Goal: Transaction & Acquisition: Purchase product/service

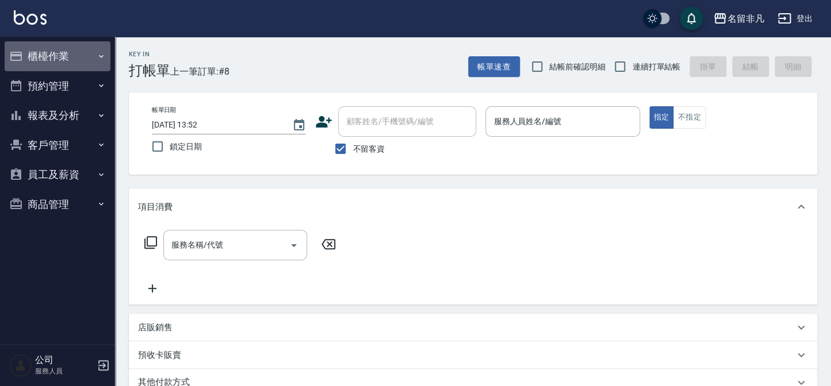
click at [56, 59] on button "櫃檯作業" at bounding box center [58, 56] width 106 height 30
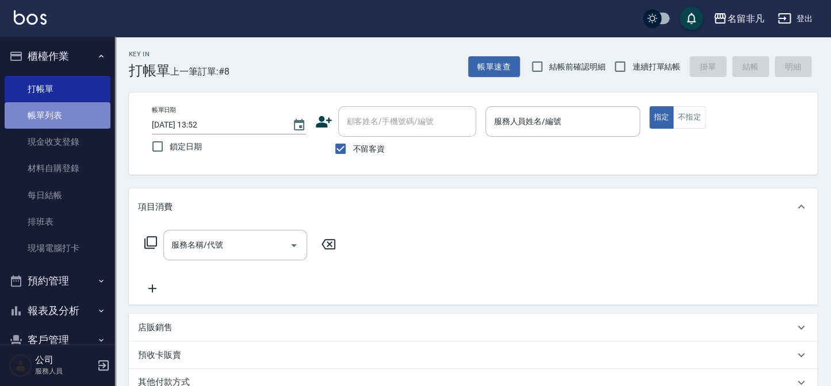
drag, startPoint x: 60, startPoint y: 117, endPoint x: 485, endPoint y: 335, distance: 478.2
click at [60, 116] on link "帳單列表" at bounding box center [58, 115] width 106 height 26
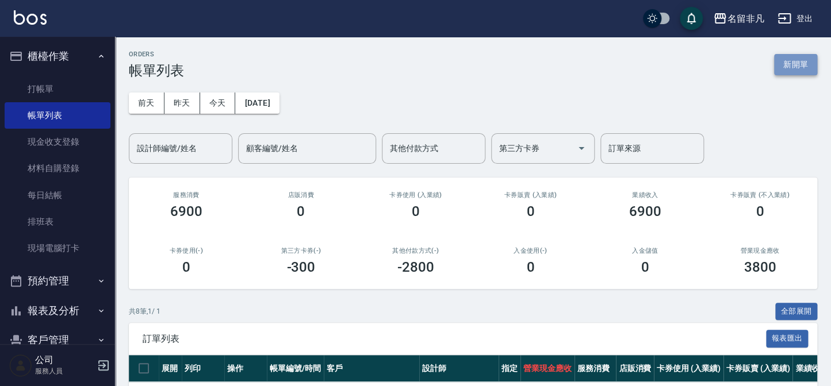
click at [797, 65] on button "新開單" at bounding box center [795, 64] width 43 height 21
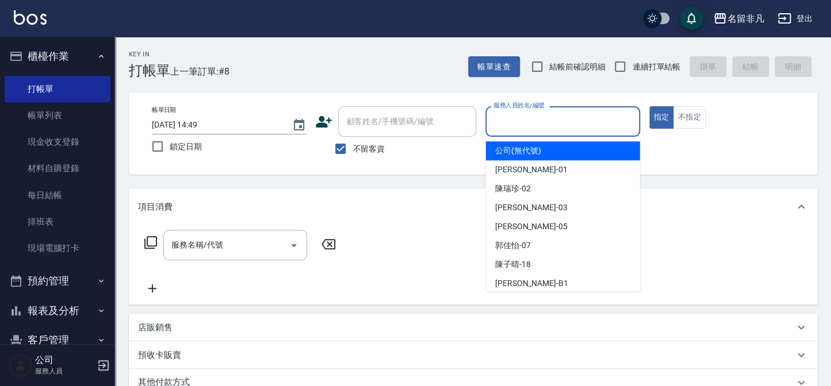
click at [600, 122] on input "服務人員姓名/編號" at bounding box center [563, 122] width 144 height 20
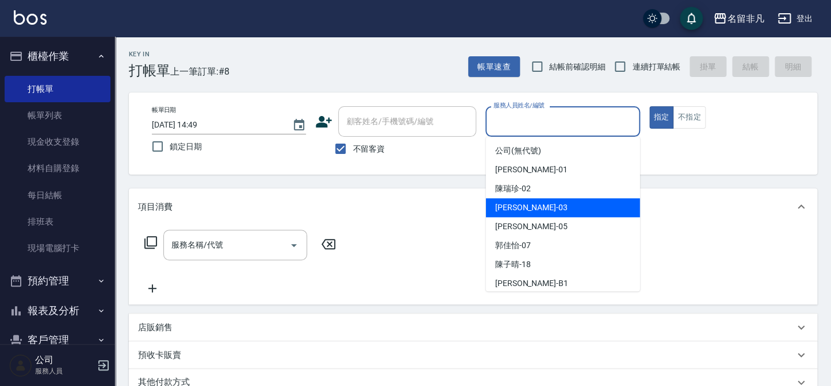
drag, startPoint x: 575, startPoint y: 202, endPoint x: 634, endPoint y: 148, distance: 80.6
click at [589, 197] on ul "公司 (無代號) [PERSON_NAME] -01 [PERSON_NAME]-02 [PERSON_NAME] -03 [PERSON_NAME] -05…" at bounding box center [563, 214] width 154 height 155
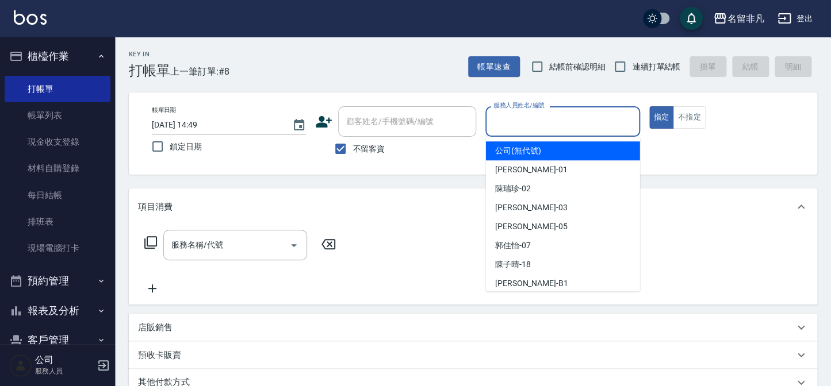
drag, startPoint x: 657, startPoint y: 114, endPoint x: 615, endPoint y: 133, distance: 45.8
click at [656, 113] on button "指定" at bounding box center [661, 117] width 25 height 22
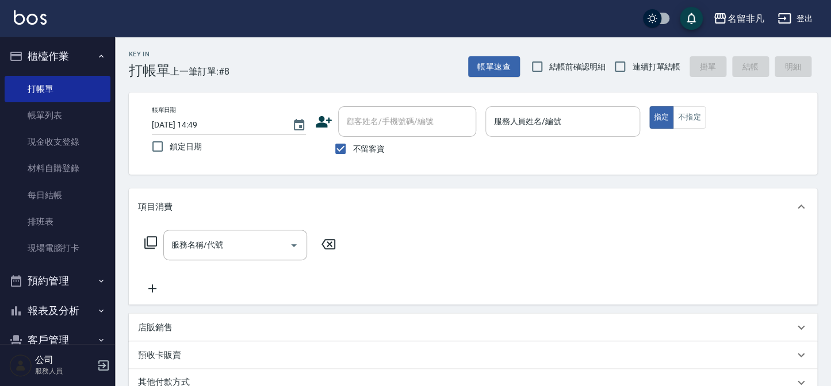
click at [553, 121] on div "服務人員姓名/編號 服務人員姓名/編號" at bounding box center [562, 121] width 154 height 30
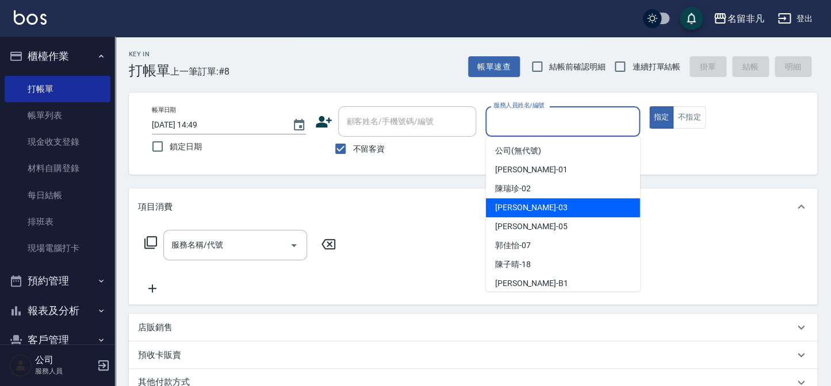
click at [546, 209] on div "[PERSON_NAME] -03" at bounding box center [563, 207] width 154 height 19
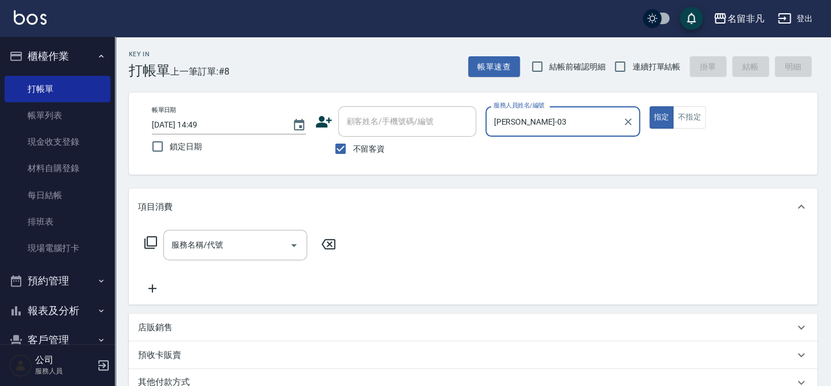
type input "[PERSON_NAME]-03"
click at [150, 242] on icon at bounding box center [151, 243] width 14 height 14
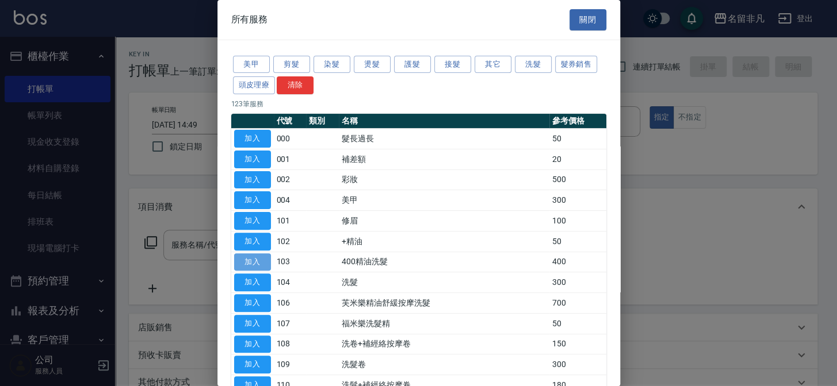
click at [244, 257] on button "加入" at bounding box center [252, 263] width 37 height 18
type input "400精油洗髮(103)"
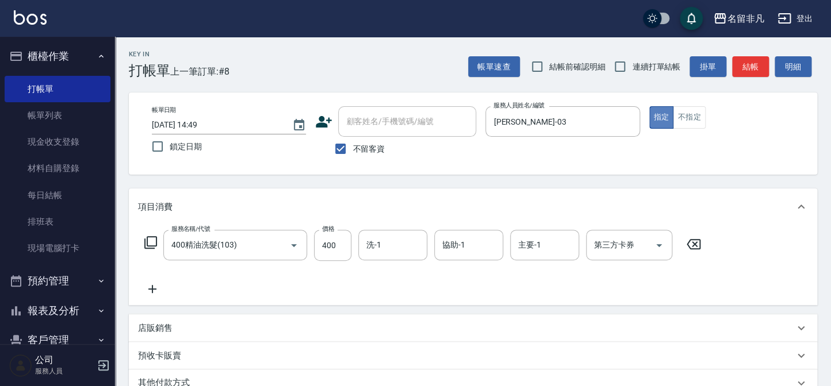
click at [661, 113] on button "指定" at bounding box center [661, 117] width 25 height 22
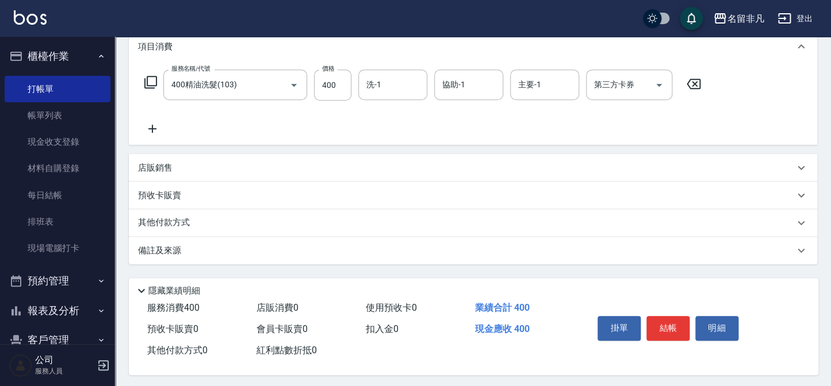
scroll to position [166, 0]
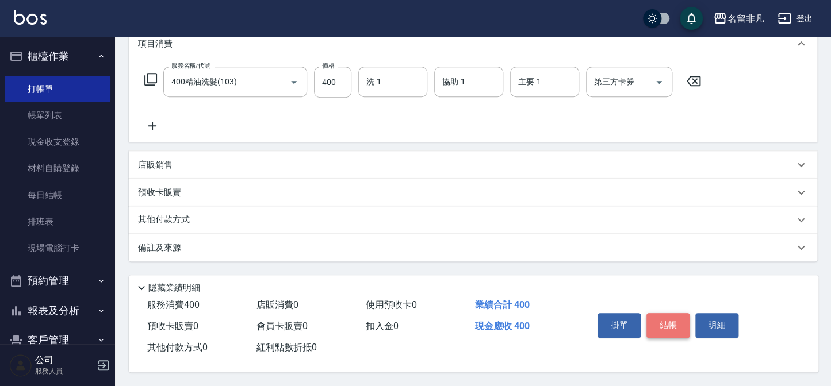
click at [672, 321] on button "結帳" at bounding box center [667, 325] width 43 height 24
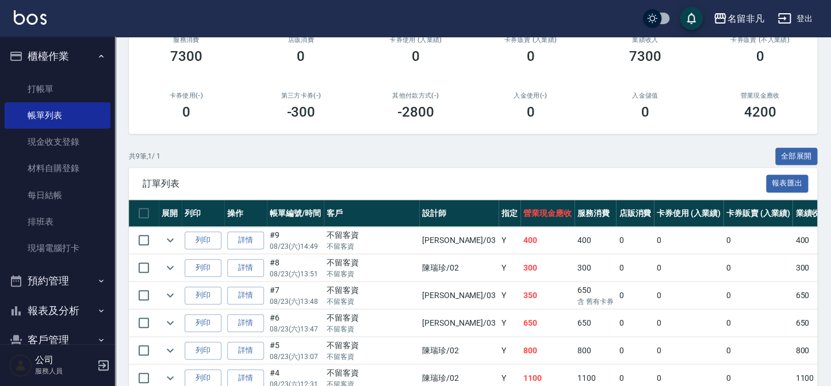
scroll to position [156, 0]
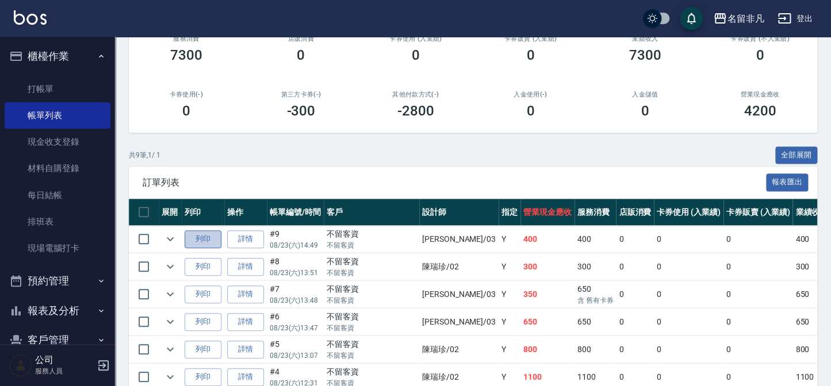
click at [205, 239] on button "列印" at bounding box center [203, 240] width 37 height 18
